Goal: Task Accomplishment & Management: Manage account settings

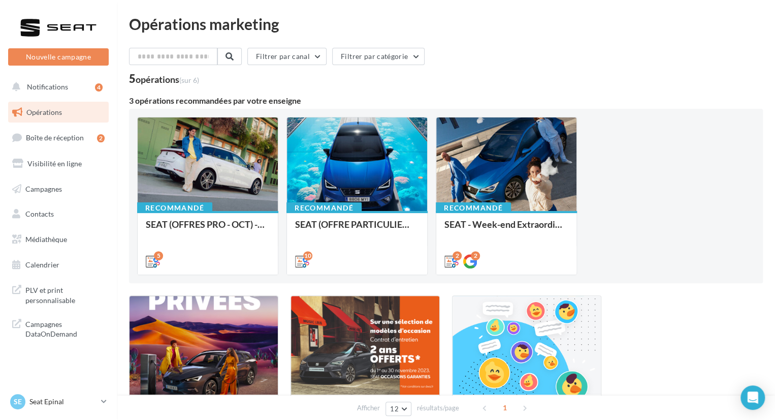
drag, startPoint x: 59, startPoint y: 404, endPoint x: 66, endPoint y: 391, distance: 15.0
click at [59, 403] on p "Seat Epinal" at bounding box center [63, 401] width 68 height 10
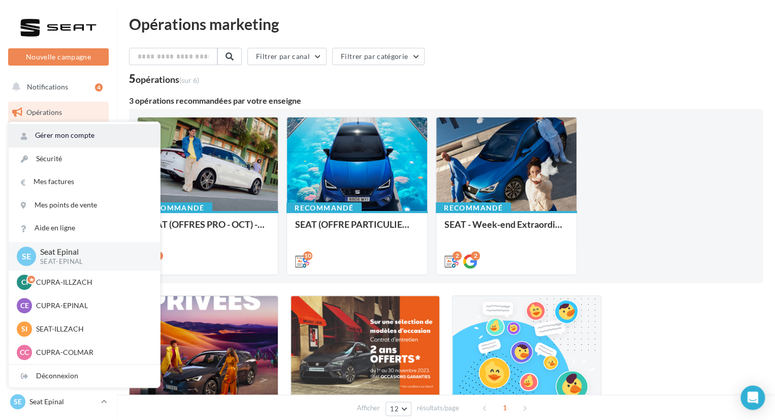
click at [75, 134] on link "Gérer mon compte" at bounding box center [84, 135] width 151 height 23
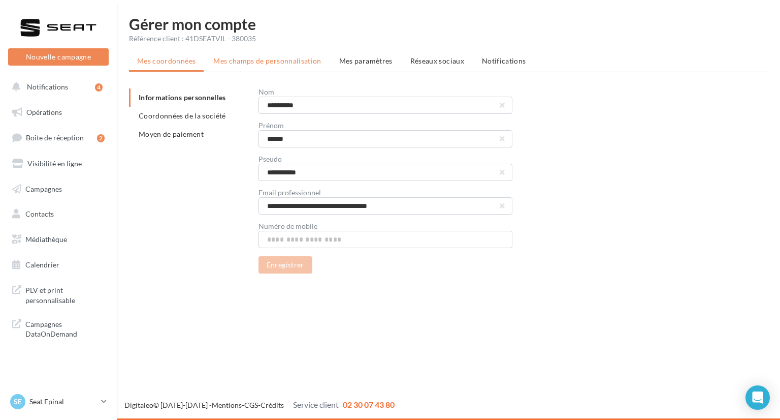
click at [268, 63] on span "Mes champs de personnalisation" at bounding box center [267, 60] width 108 height 9
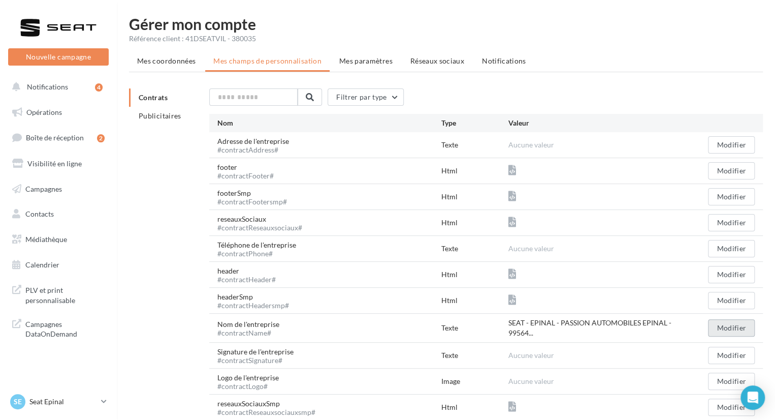
click at [729, 329] on button "Modifier" at bounding box center [731, 327] width 47 height 17
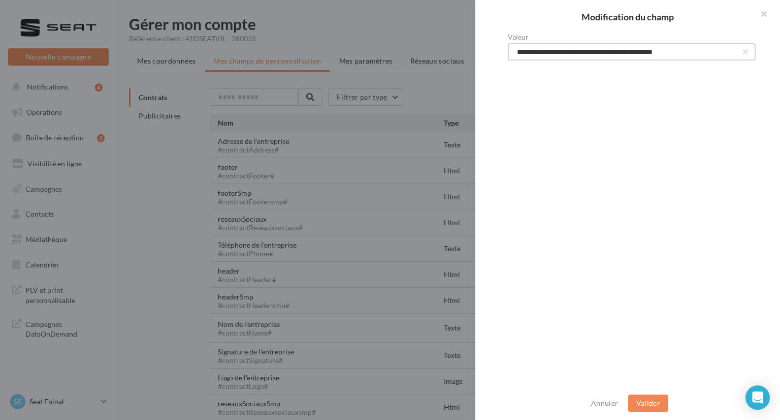
click at [593, 56] on input "**********" at bounding box center [632, 51] width 248 height 17
type input "**********"
click at [664, 401] on button "Valider" at bounding box center [648, 402] width 40 height 17
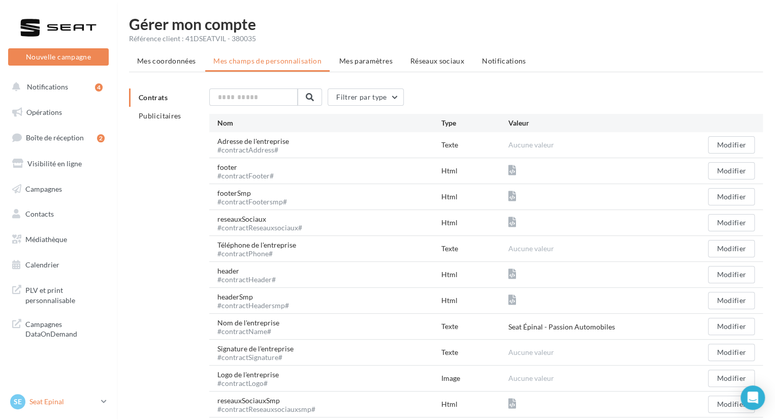
click at [40, 404] on p "Seat Epinal" at bounding box center [63, 401] width 68 height 10
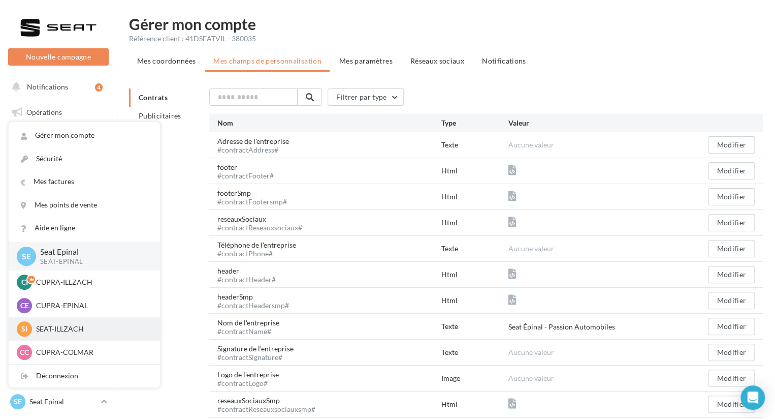
scroll to position [51, 0]
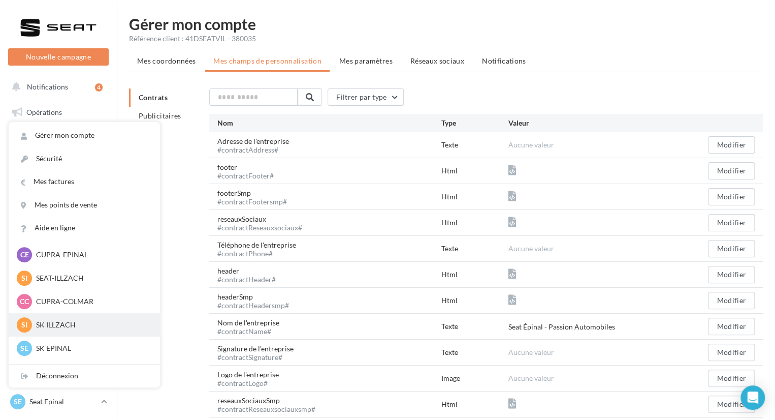
click at [98, 322] on p "SK ILLZACH" at bounding box center [92, 324] width 112 height 10
